Goal: Task Accomplishment & Management: Complete application form

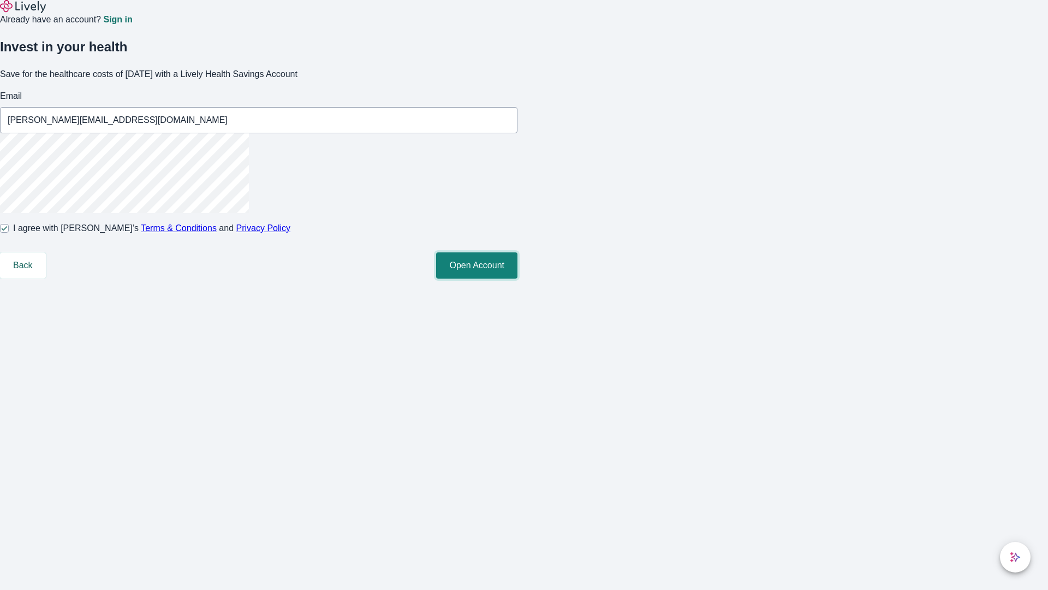
click at [518, 278] on button "Open Account" at bounding box center [476, 265] width 81 height 26
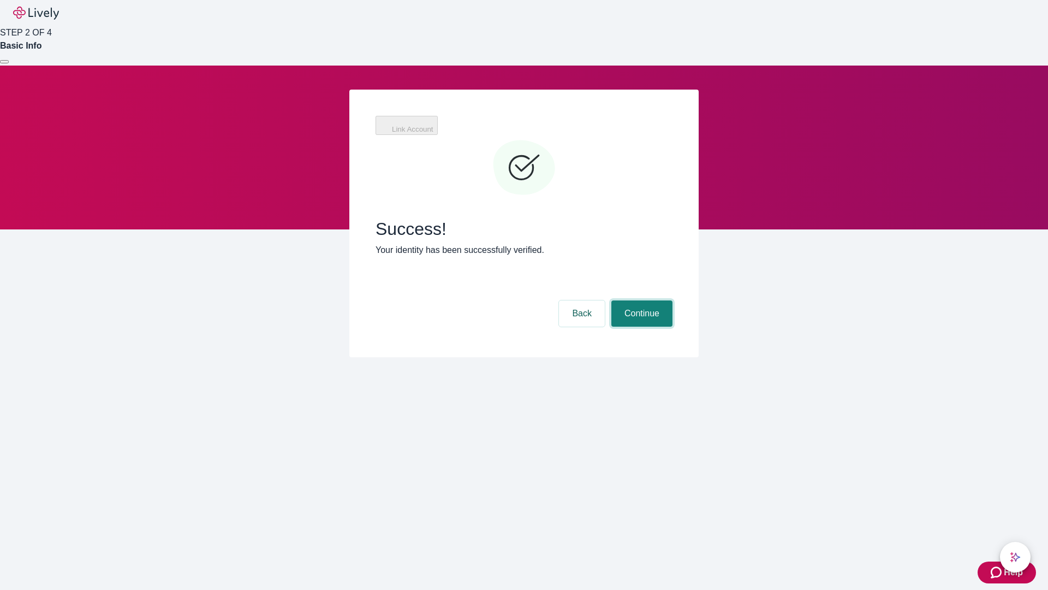
click at [640, 300] on button "Continue" at bounding box center [642, 313] width 61 height 26
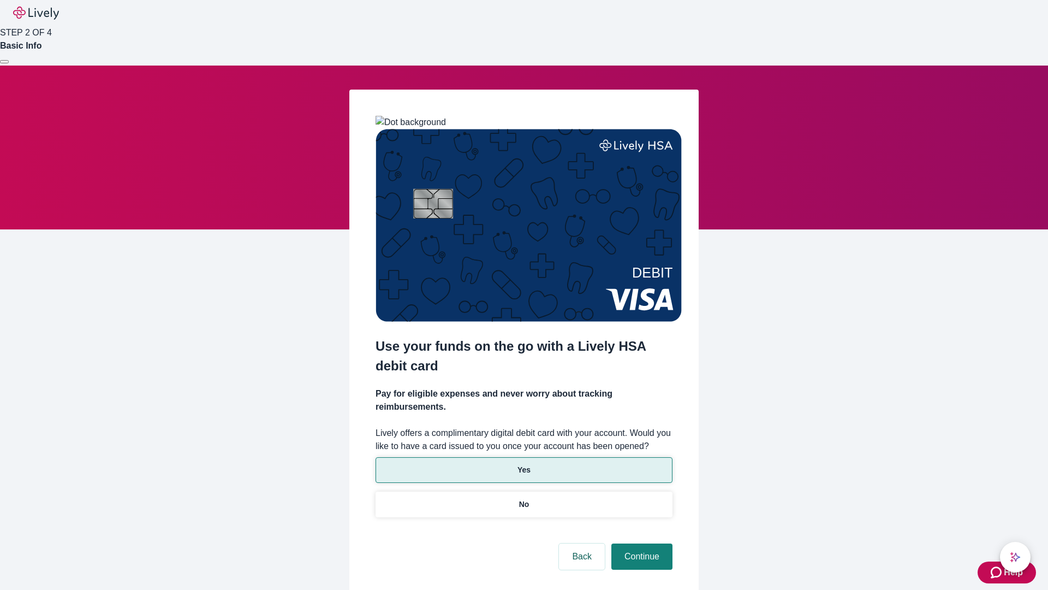
click at [524, 464] on p "Yes" at bounding box center [524, 469] width 13 height 11
click at [640, 543] on button "Continue" at bounding box center [642, 556] width 61 height 26
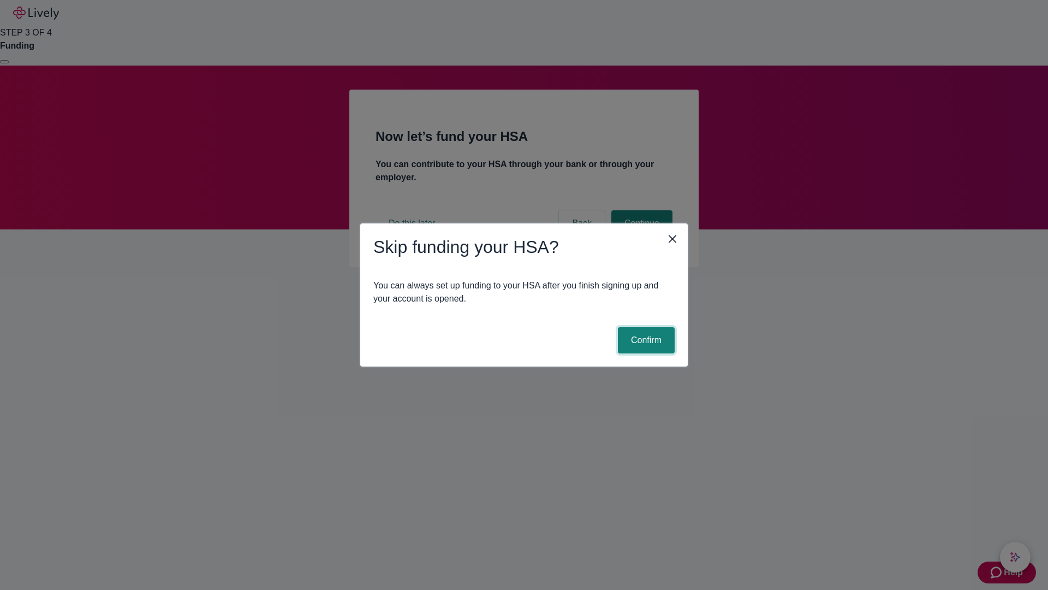
click at [645, 340] on button "Confirm" at bounding box center [646, 340] width 57 height 26
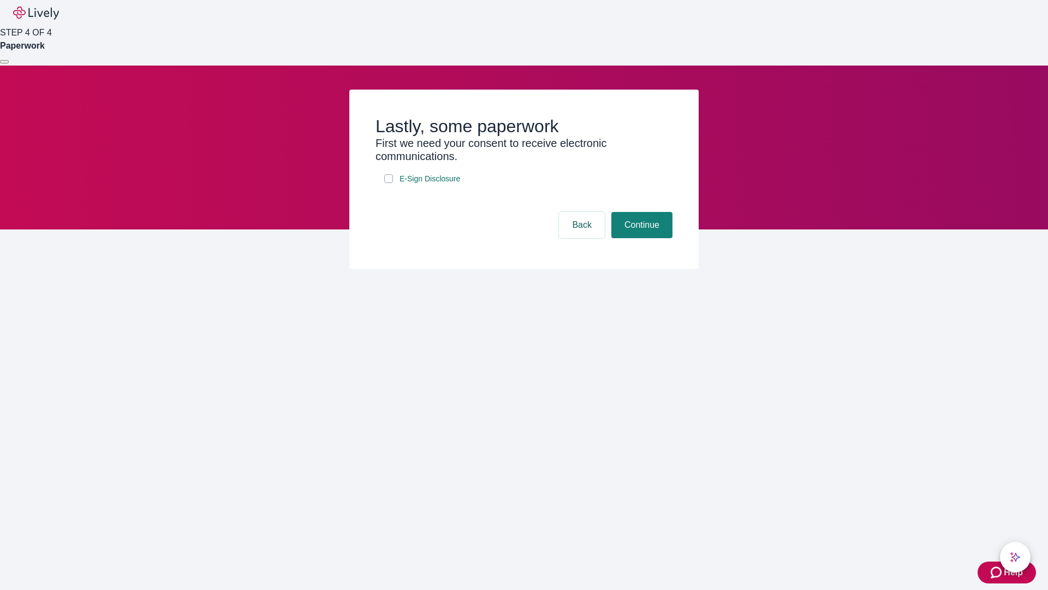
click at [389, 183] on input "E-Sign Disclosure" at bounding box center [388, 178] width 9 height 9
checkbox input "true"
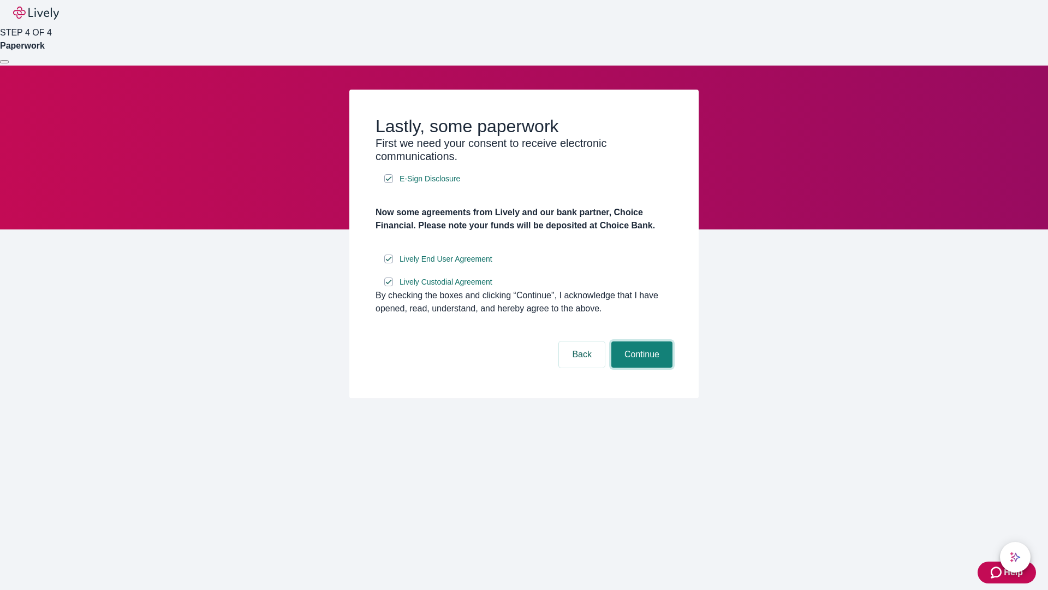
click at [640, 367] on button "Continue" at bounding box center [642, 354] width 61 height 26
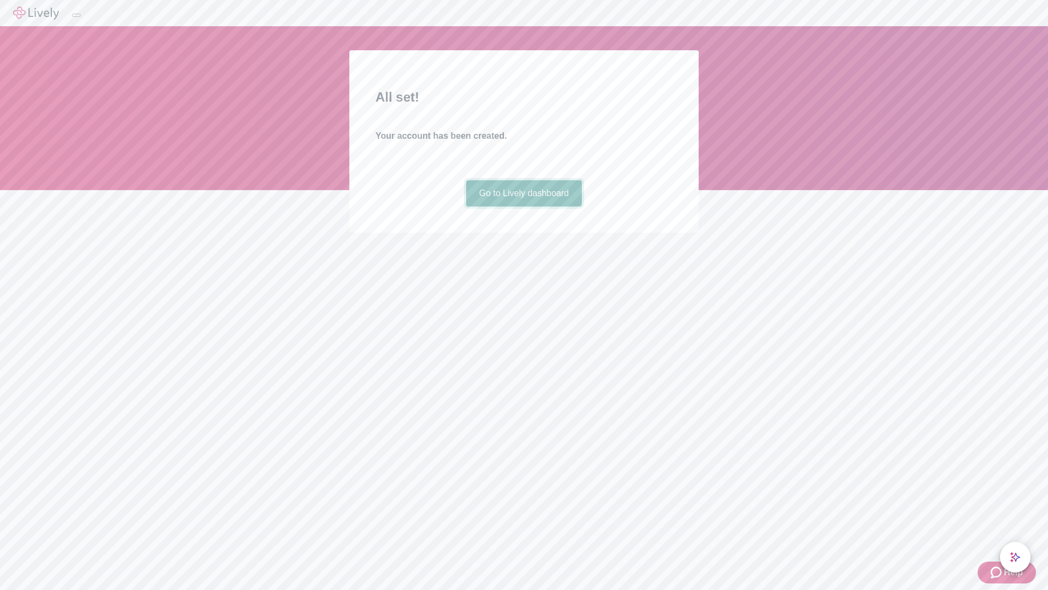
click at [524, 206] on link "Go to Lively dashboard" at bounding box center [524, 193] width 116 height 26
